Goal: Information Seeking & Learning: Learn about a topic

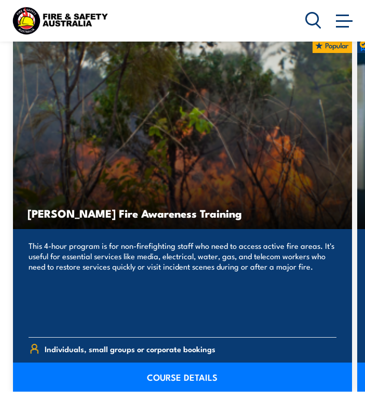
scroll to position [942, 0]
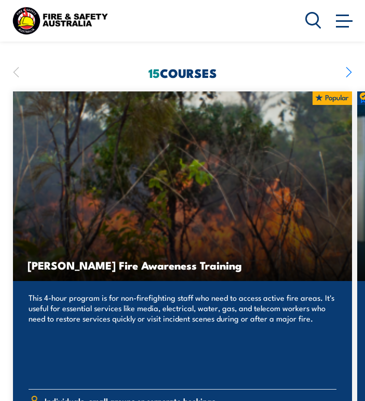
click at [348, 61] on icon "button" at bounding box center [349, 72] width 6 height 23
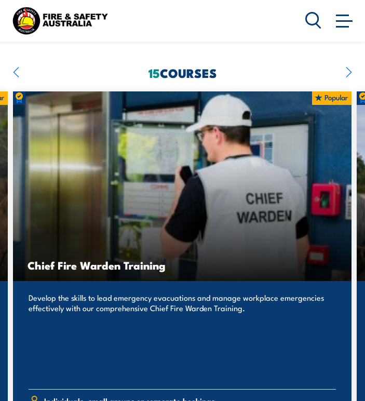
click at [348, 61] on icon "button" at bounding box center [349, 72] width 6 height 23
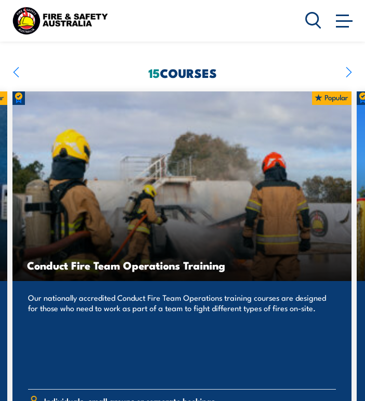
click at [348, 61] on icon "button" at bounding box center [349, 72] width 6 height 23
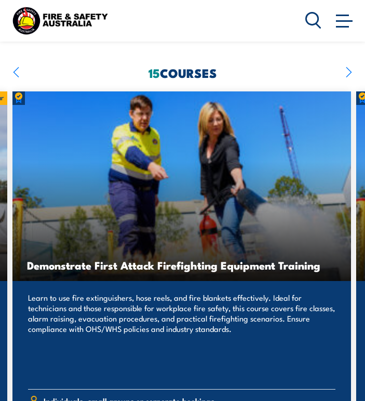
click at [348, 61] on icon "button" at bounding box center [349, 72] width 6 height 23
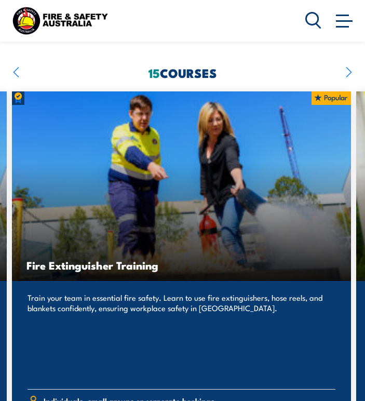
click at [348, 61] on icon "button" at bounding box center [349, 72] width 6 height 23
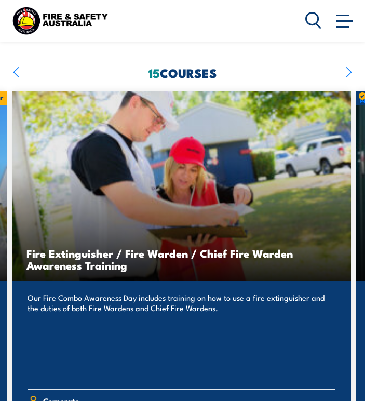
click at [348, 61] on icon "button" at bounding box center [349, 72] width 6 height 23
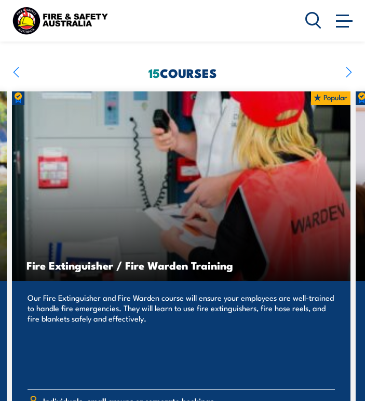
click at [348, 61] on icon "button" at bounding box center [349, 72] width 6 height 23
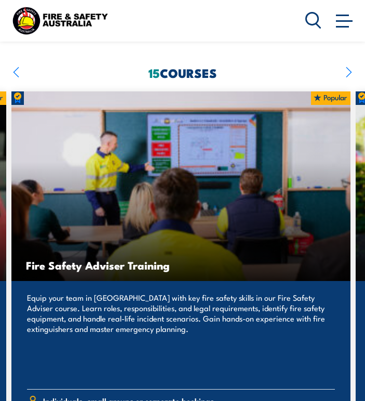
click at [348, 61] on icon "button" at bounding box center [349, 72] width 6 height 23
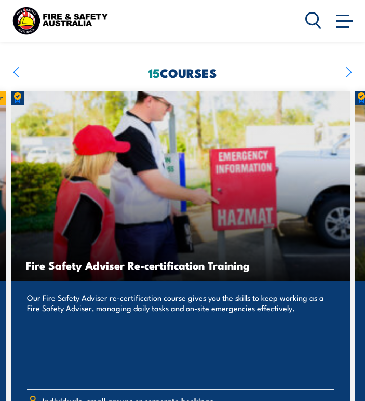
click at [348, 61] on icon "button" at bounding box center [349, 72] width 6 height 23
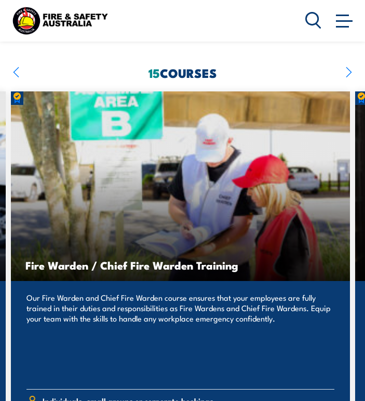
click at [348, 61] on icon "button" at bounding box center [349, 72] width 6 height 23
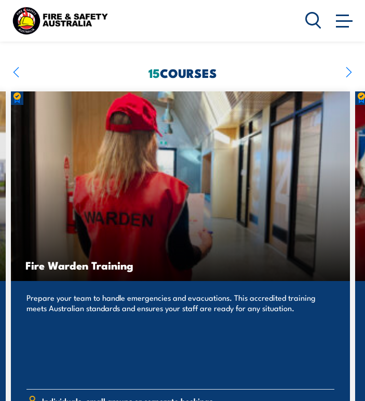
click at [348, 61] on icon "button" at bounding box center [349, 72] width 6 height 23
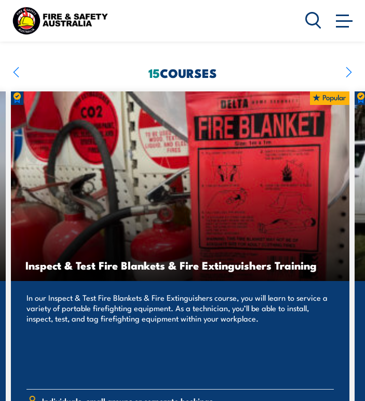
click at [348, 61] on icon "button" at bounding box center [349, 72] width 6 height 23
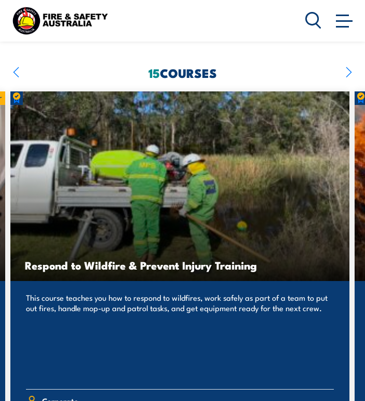
click at [348, 61] on icon "button" at bounding box center [349, 72] width 6 height 23
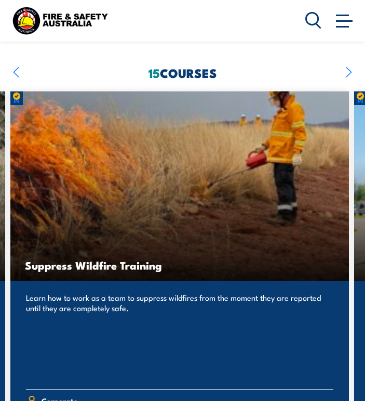
click at [348, 61] on icon "button" at bounding box center [349, 72] width 6 height 23
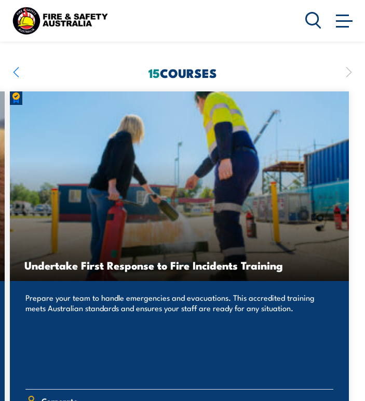
click at [348, 61] on icon "button" at bounding box center [349, 72] width 6 height 23
click at [19, 67] on h2 "15 COURSES" at bounding box center [182, 72] width 339 height 11
click at [17, 62] on icon "button" at bounding box center [16, 72] width 6 height 23
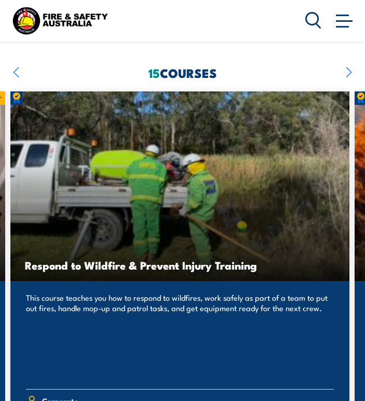
click at [17, 62] on icon "button" at bounding box center [16, 72] width 6 height 23
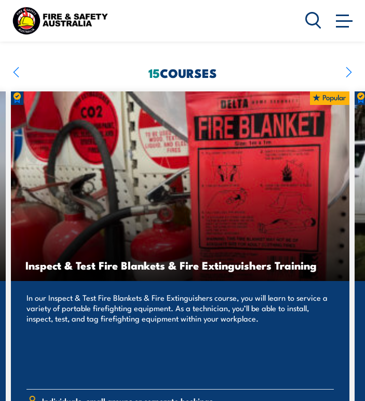
click at [17, 62] on icon "button" at bounding box center [16, 72] width 6 height 23
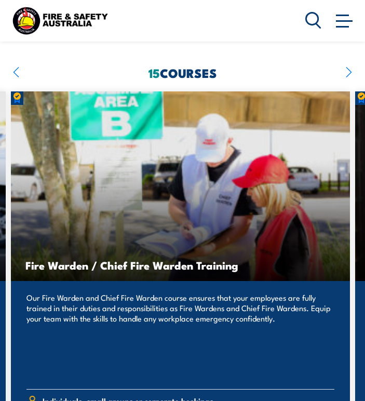
click at [17, 62] on icon "button" at bounding box center [16, 72] width 6 height 23
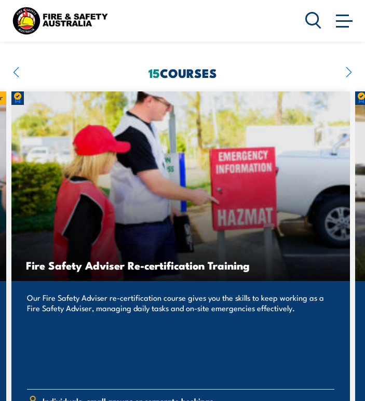
click at [17, 62] on icon "button" at bounding box center [16, 72] width 6 height 23
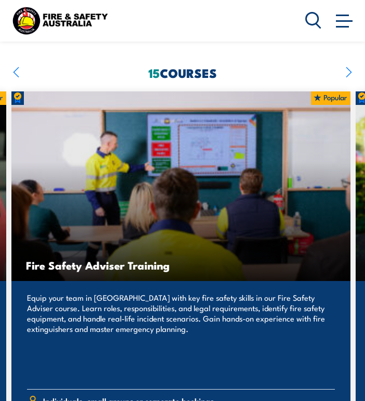
click at [17, 62] on icon "button" at bounding box center [16, 72] width 6 height 23
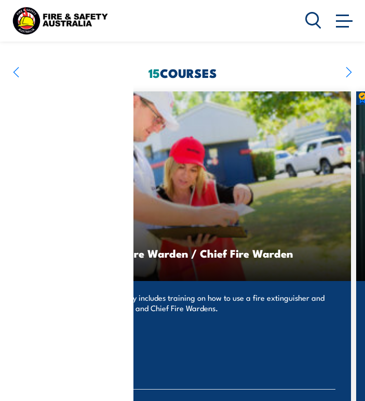
click at [17, 62] on icon "button" at bounding box center [16, 72] width 6 height 23
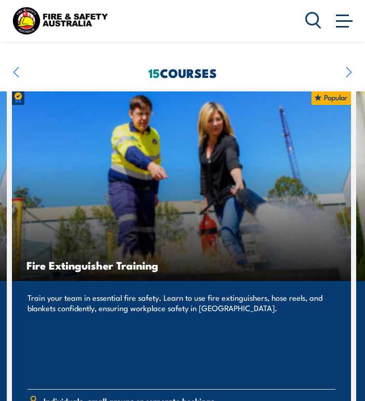
click at [17, 62] on icon "button" at bounding box center [16, 72] width 6 height 23
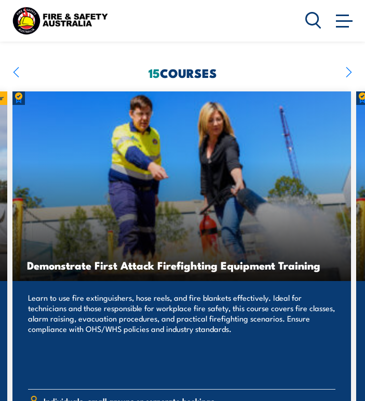
click at [17, 62] on icon "button" at bounding box center [16, 72] width 6 height 23
